Goal: Task Accomplishment & Management: Manage account settings

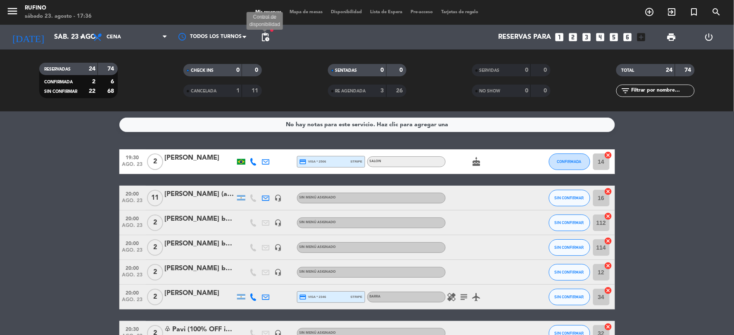
click at [263, 33] on span "pending_actions" at bounding box center [265, 37] width 10 height 10
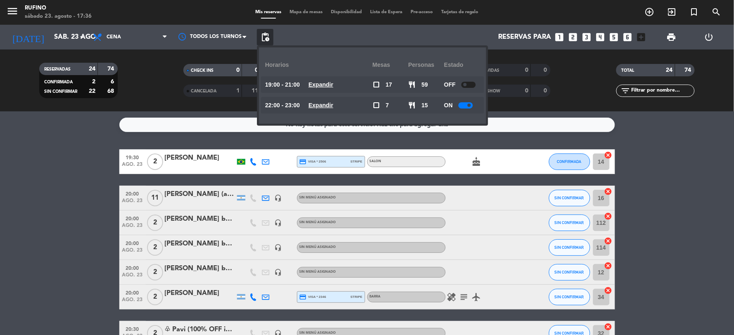
click at [38, 114] on div "No hay notas para este servicio. Haz clic para agregar una 19:30 [DATE] 2 [PERS…" at bounding box center [367, 223] width 734 height 224
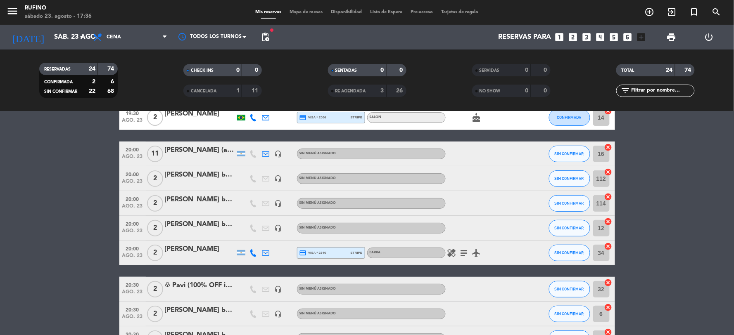
scroll to position [92, 0]
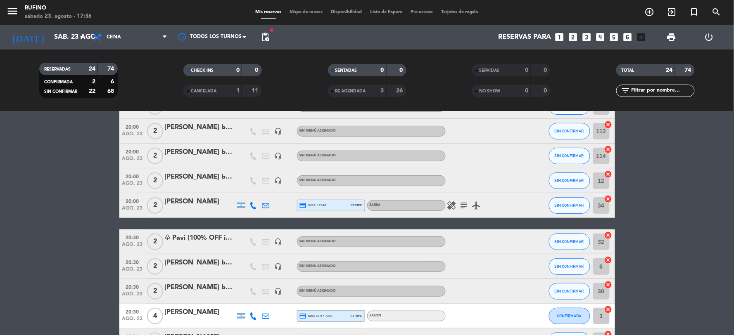
click at [451, 208] on icon "healing" at bounding box center [452, 206] width 10 height 10
click at [464, 204] on icon "subject" at bounding box center [464, 206] width 10 height 10
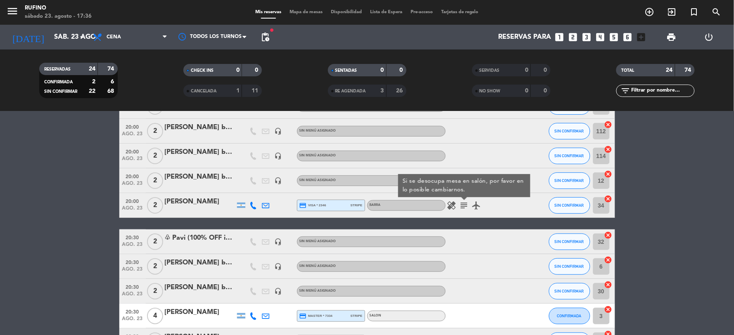
click at [504, 204] on div "healing subject Si se desocupa mesa en salón, por favor en lo posible cambiarno…" at bounding box center [482, 205] width 74 height 24
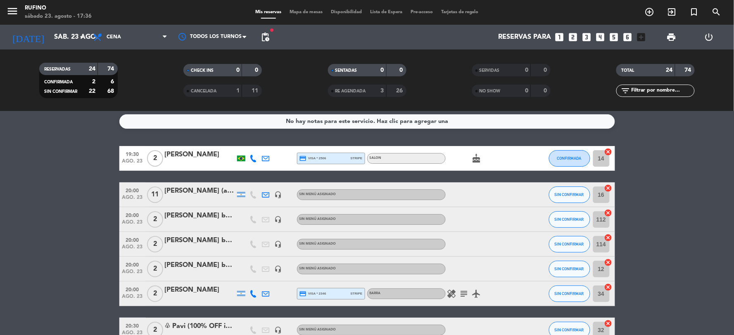
scroll to position [0, 0]
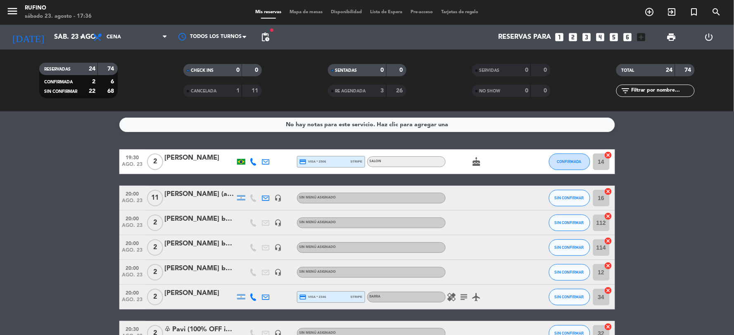
click at [449, 299] on icon "healing" at bounding box center [452, 297] width 10 height 10
click at [467, 296] on icon "subject" at bounding box center [464, 297] width 10 height 10
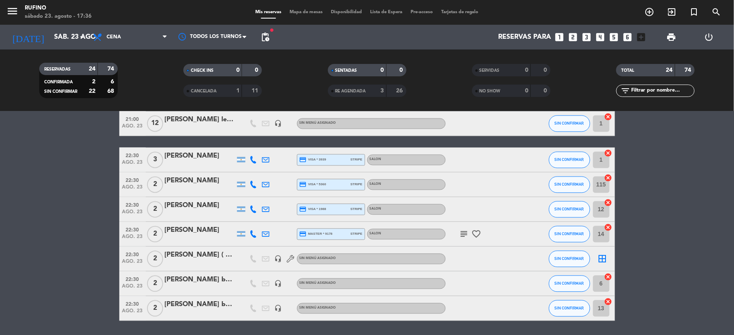
scroll to position [496, 0]
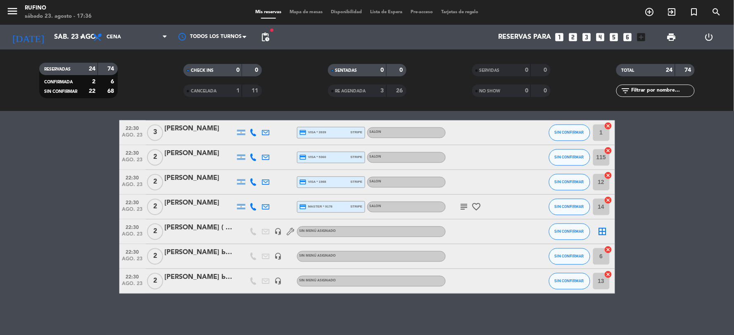
click at [463, 203] on icon "subject" at bounding box center [464, 207] width 10 height 10
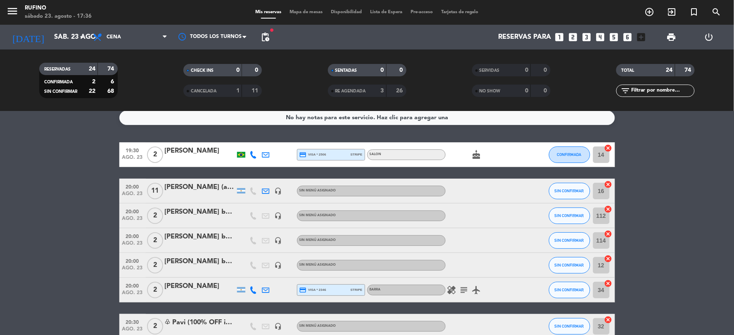
scroll to position [0, 0]
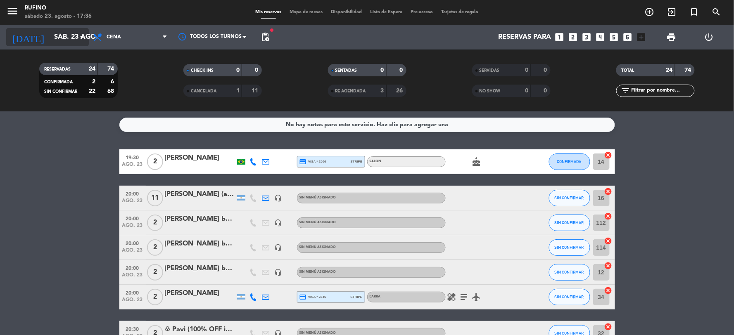
click at [68, 37] on input "sáb. 23 ago." at bounding box center [94, 37] width 88 height 16
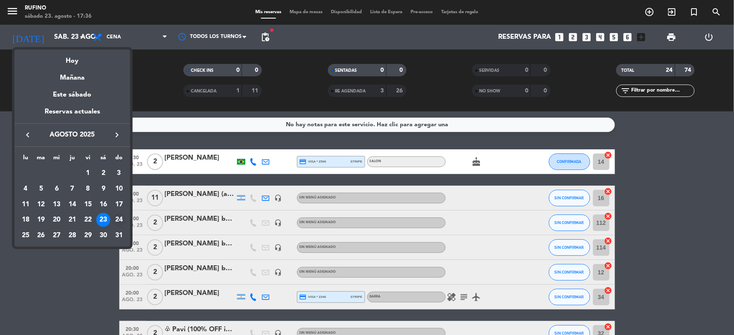
click at [119, 219] on div "24" at bounding box center [119, 220] width 14 height 14
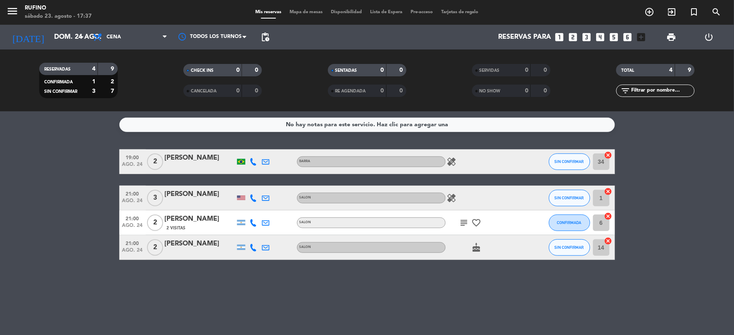
click at [449, 161] on icon "healing" at bounding box center [452, 162] width 10 height 10
click at [452, 200] on icon "healing" at bounding box center [452, 198] width 10 height 10
click at [466, 225] on icon "subject" at bounding box center [464, 223] width 10 height 10
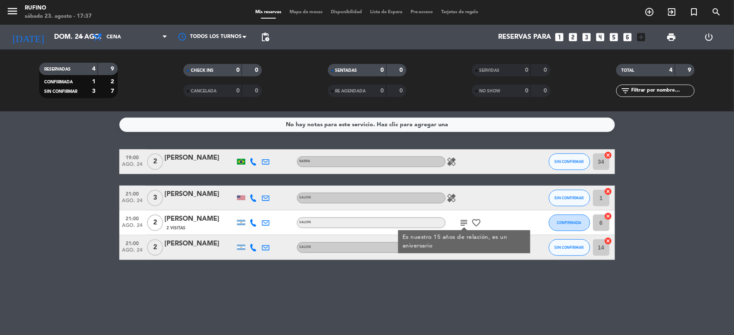
drag, startPoint x: 53, startPoint y: 163, endPoint x: 54, endPoint y: 158, distance: 5.0
click at [53, 161] on bookings-row "19:00 [DATE] 2 [PERSON_NAME] healing SIN CONFIRMAR 34 cancel 21:00 [DATE] 3 [PE…" at bounding box center [367, 204] width 734 height 111
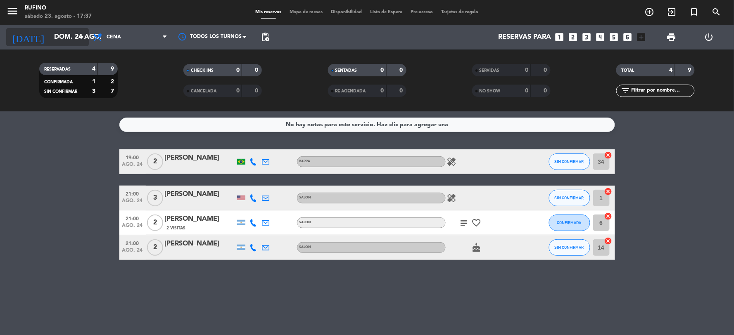
click at [77, 33] on icon "arrow_drop_down" at bounding box center [82, 37] width 10 height 10
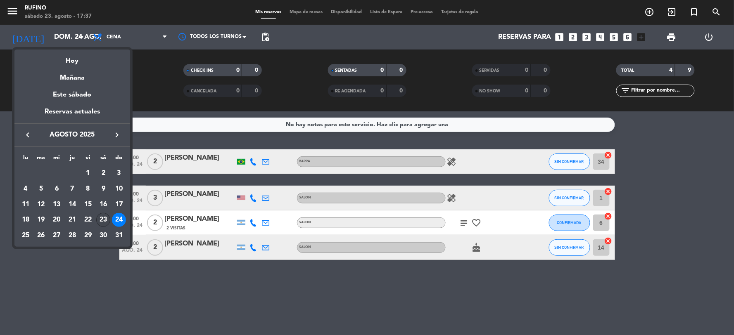
click at [102, 219] on div "23" at bounding box center [103, 220] width 14 height 14
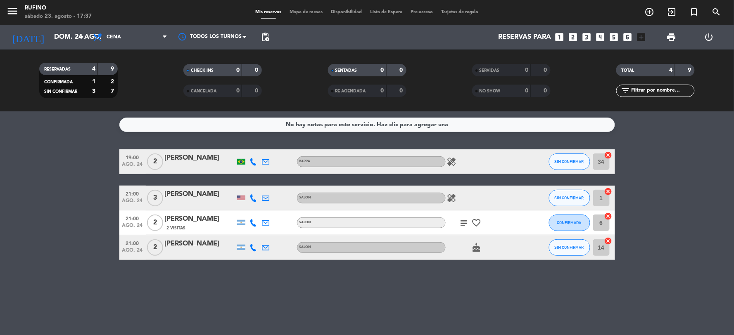
type input "sáb. 23 ago."
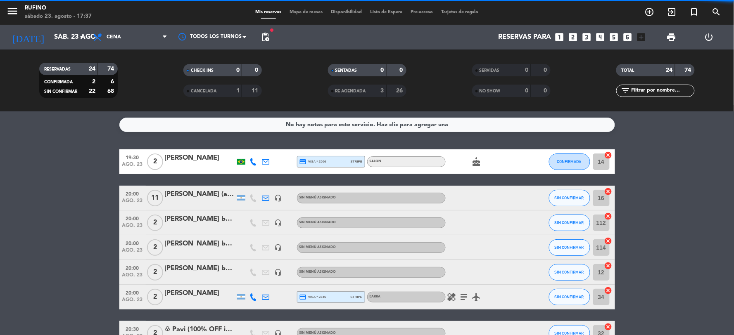
click at [104, 126] on service-notes "No hay notas para este servicio. Haz clic para agregar una" at bounding box center [367, 125] width 734 height 14
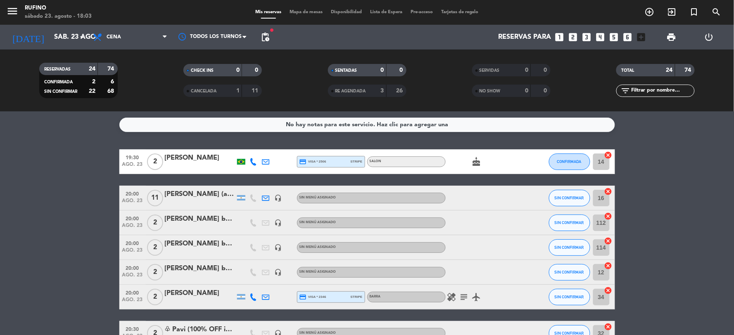
click at [227, 164] on div at bounding box center [200, 167] width 70 height 7
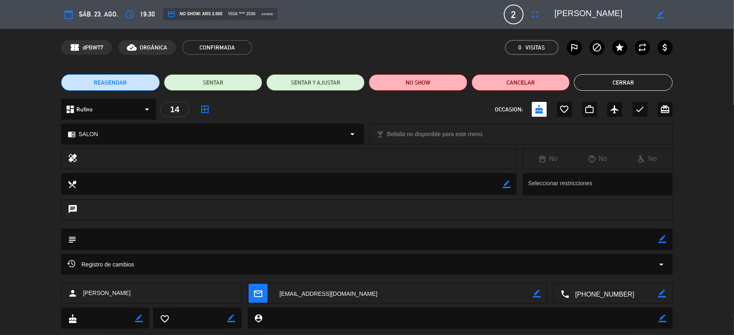
click at [624, 83] on button "Cerrar" at bounding box center [623, 82] width 98 height 17
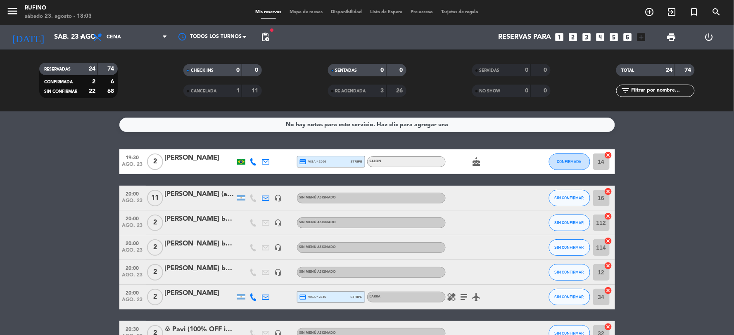
click at [64, 142] on div "No hay notas para este servicio. Haz clic para agregar una 19:30 [DATE] 2 [PERS…" at bounding box center [367, 223] width 734 height 224
